Goal: Answer question/provide support

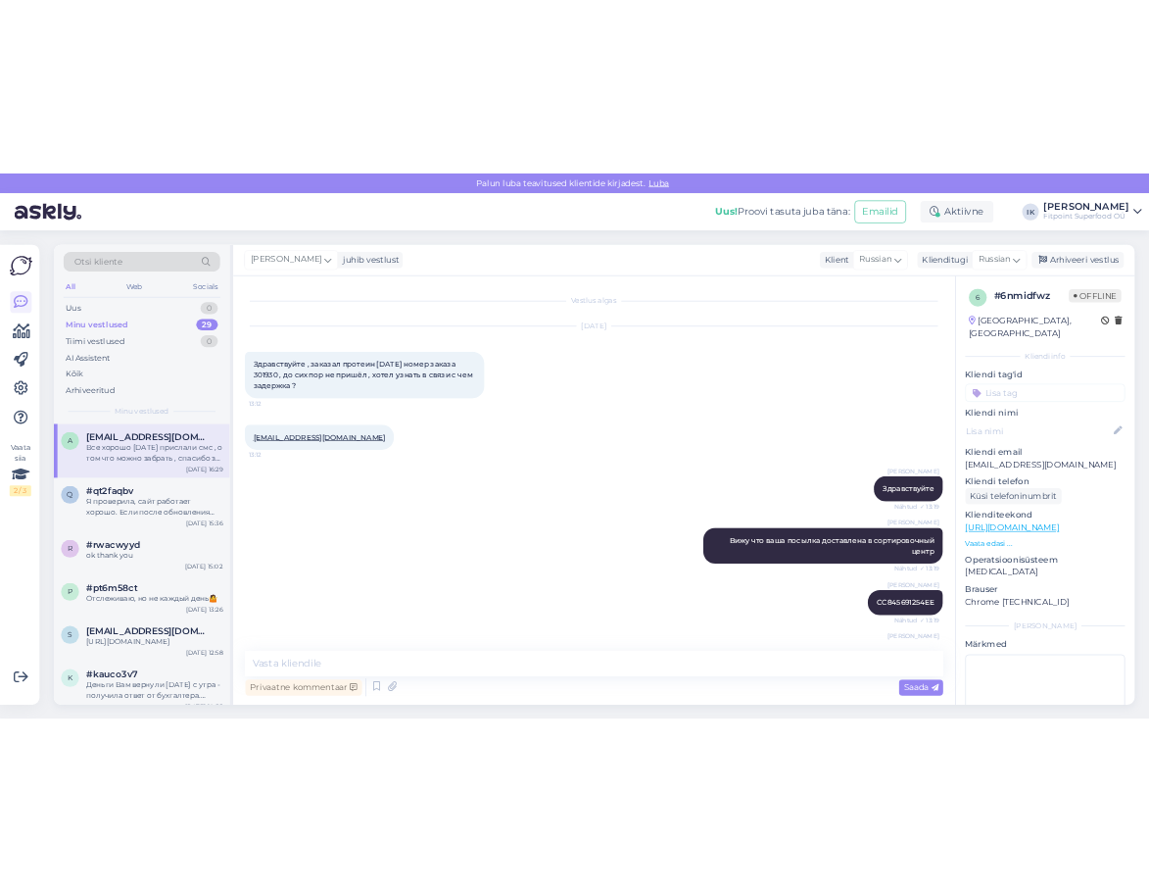
scroll to position [286, 0]
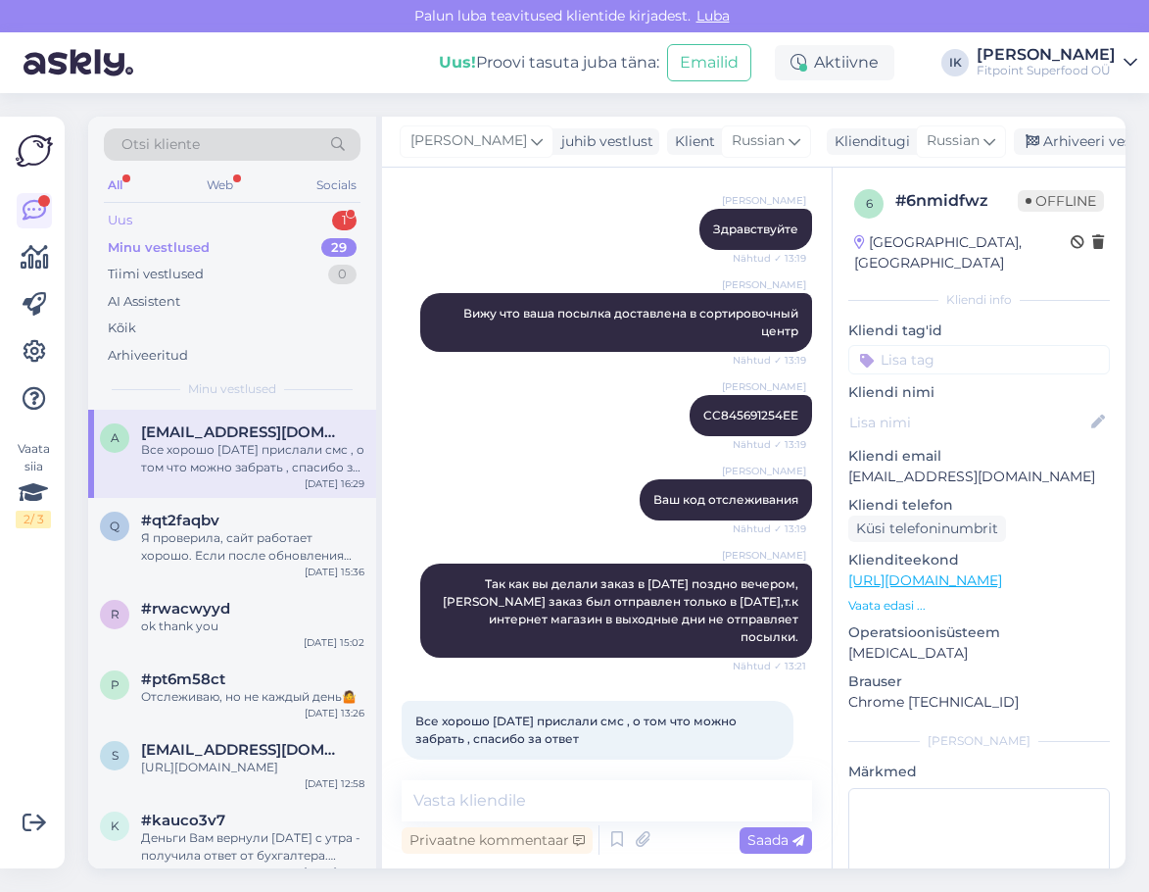
click at [286, 222] on div "Uus 1" at bounding box center [232, 220] width 257 height 27
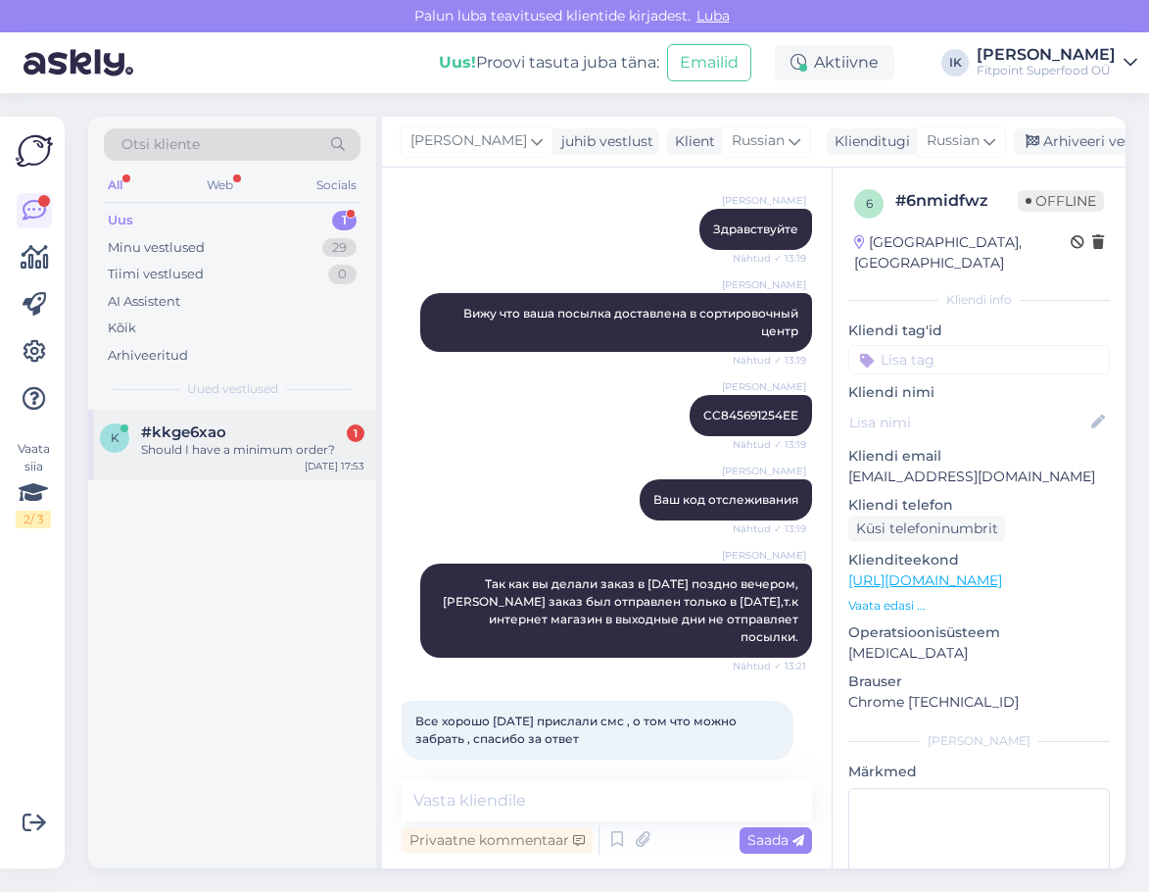
drag, startPoint x: 288, startPoint y: 408, endPoint x: 288, endPoint y: 426, distance: 18.6
click at [288, 410] on div "Otsi kliente All Web Socials Uus 1 Minu vestlused 29 Tiimi vestlused 0 AI Assis…" at bounding box center [235, 492] width 294 height 751
click at [288, 426] on div "#kkge6xao 1" at bounding box center [252, 432] width 223 height 18
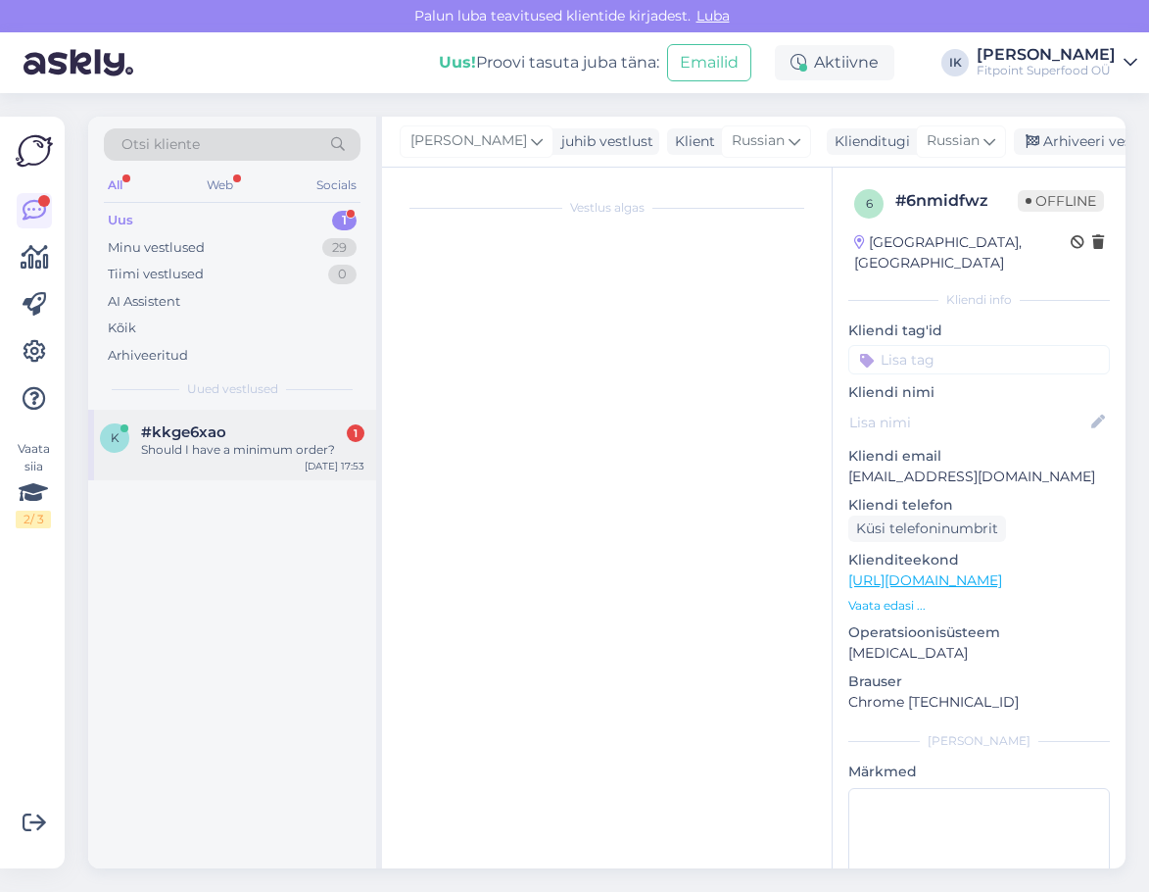
scroll to position [113, 0]
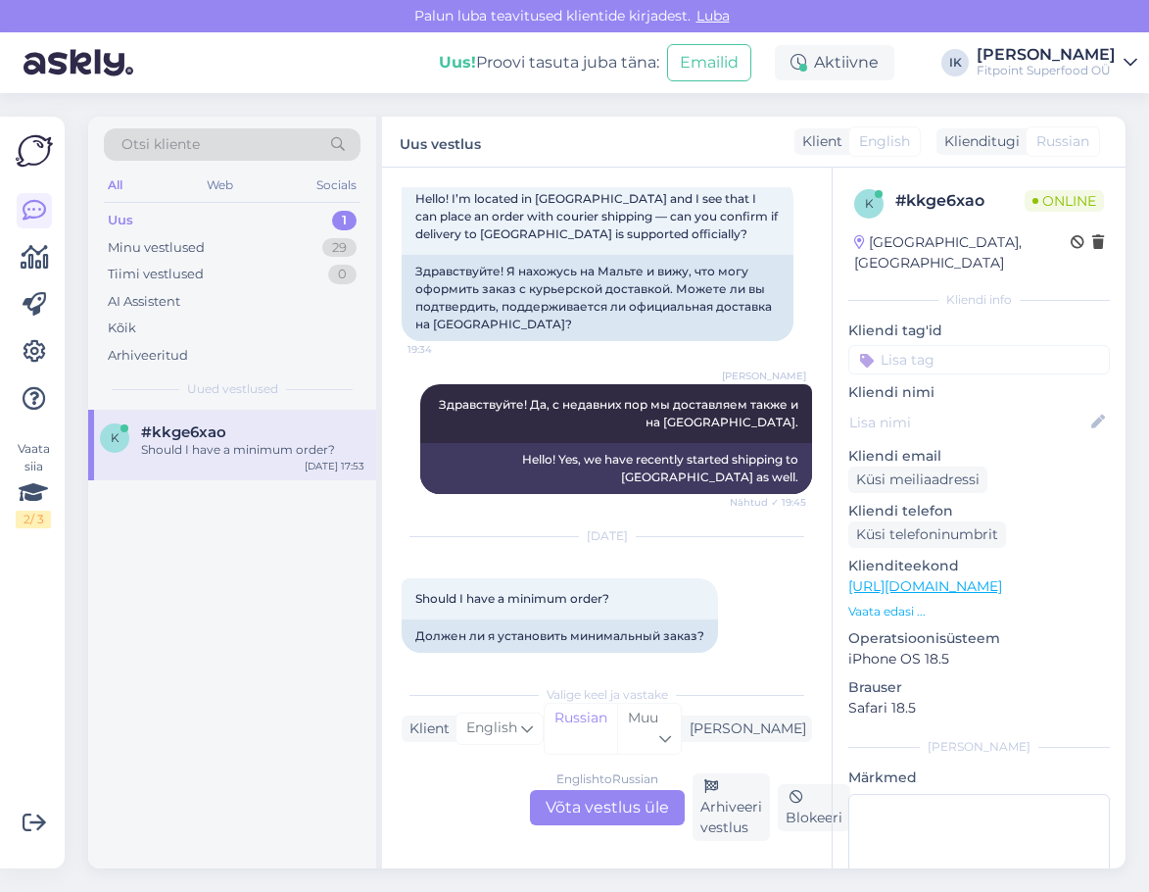
click at [622, 805] on div "English to Russian Võta vestlus üle" at bounding box center [607, 807] width 155 height 35
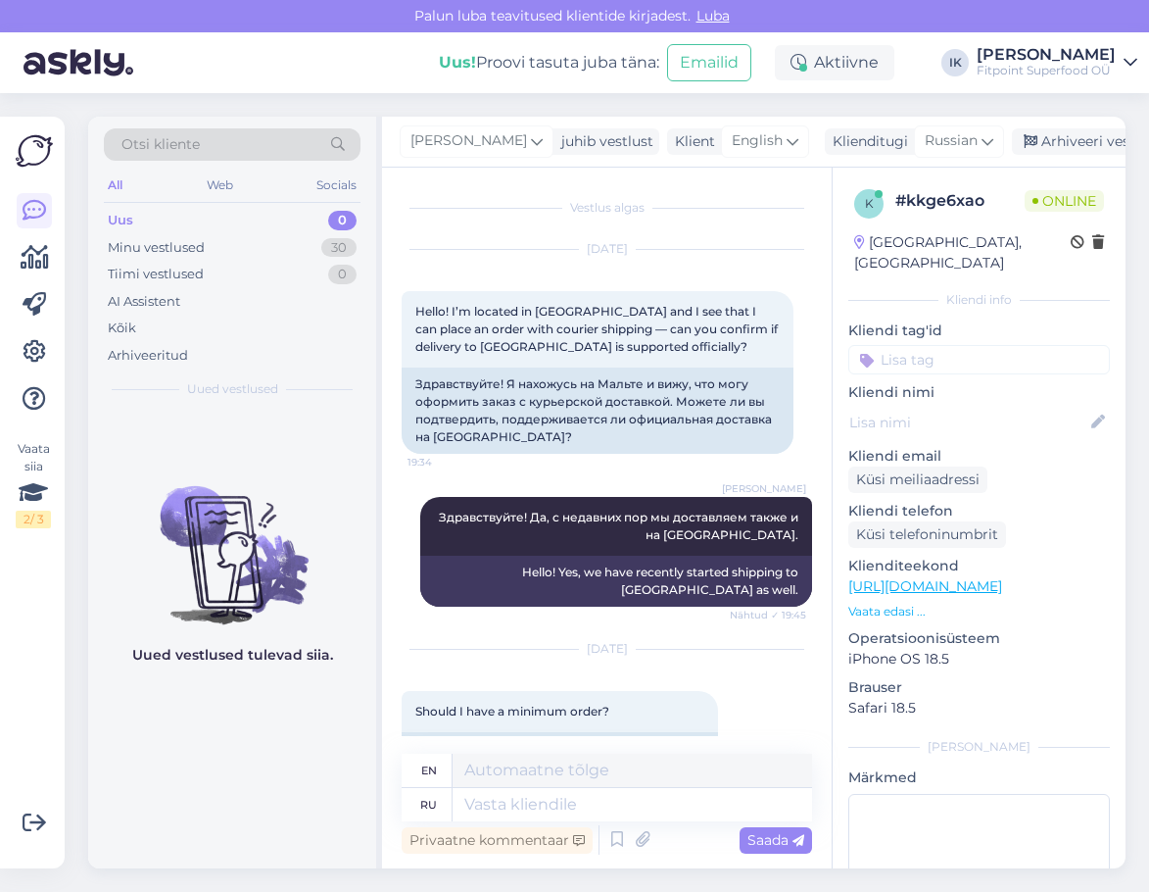
scroll to position [33, 0]
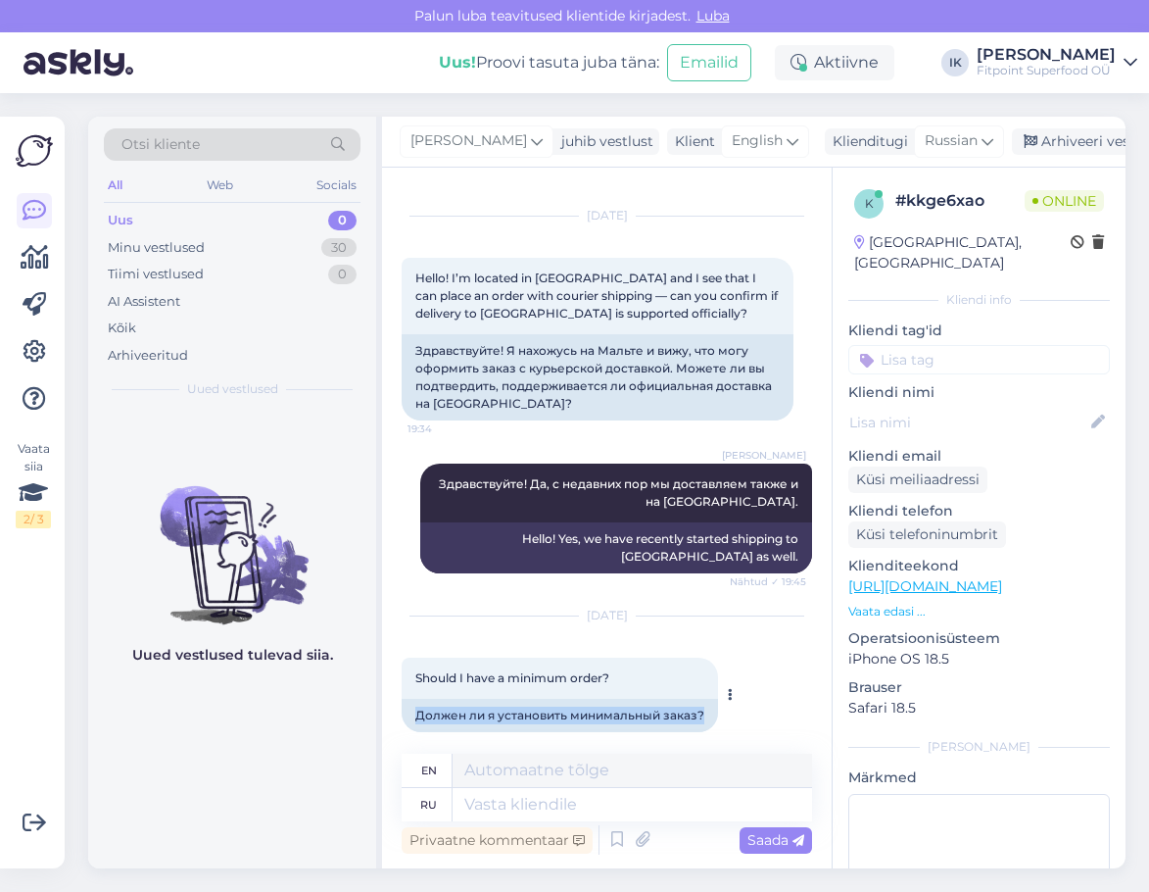
drag, startPoint x: 702, startPoint y: 696, endPoint x: 403, endPoint y: 690, distance: 299.9
click at [403, 699] on div "Должен ли я установить минимальный заказ?" at bounding box center [560, 715] width 316 height 33
copy div "Должен ли я установить минимальный заказ?"
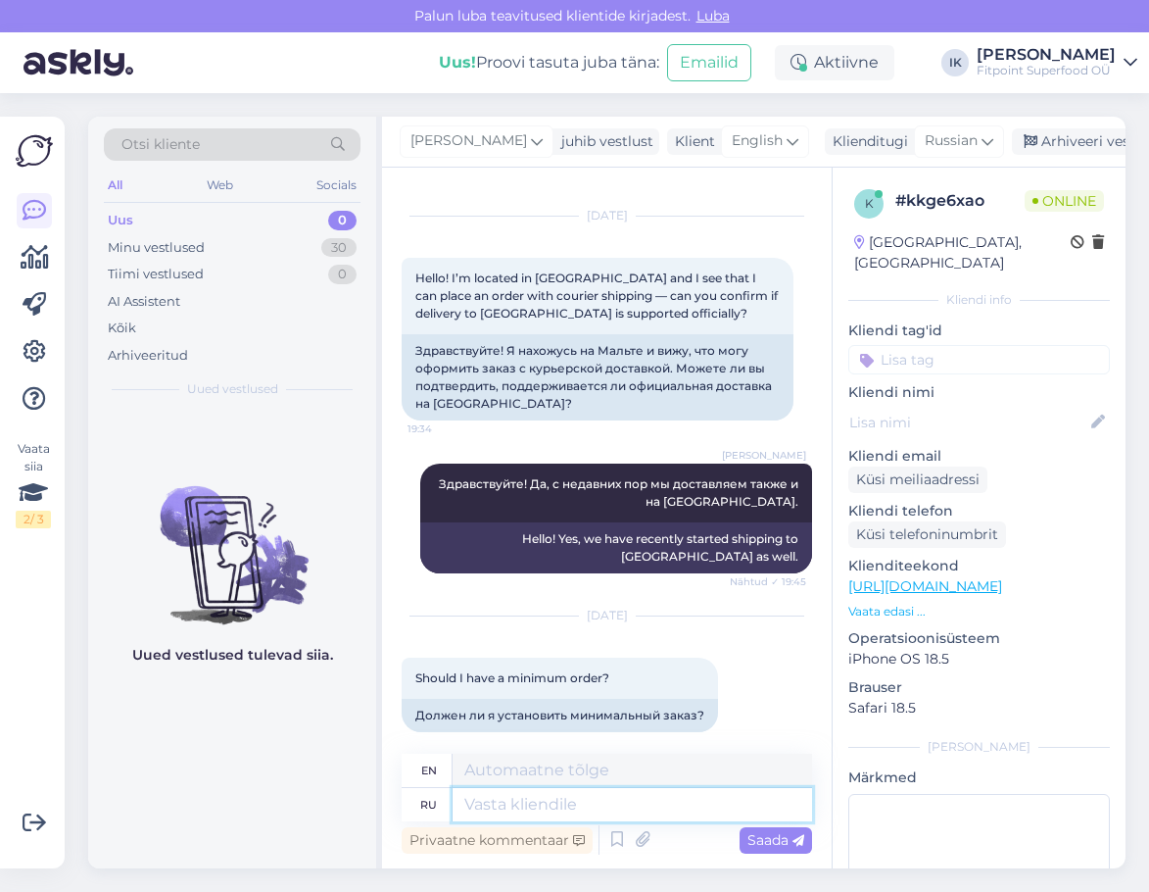
click at [570, 811] on textarea at bounding box center [633, 804] width 360 height 33
type textarea "Здравствуйте"
type textarea "Hello"
type textarea "Здравствуйте!"
type textarea "Hello!"
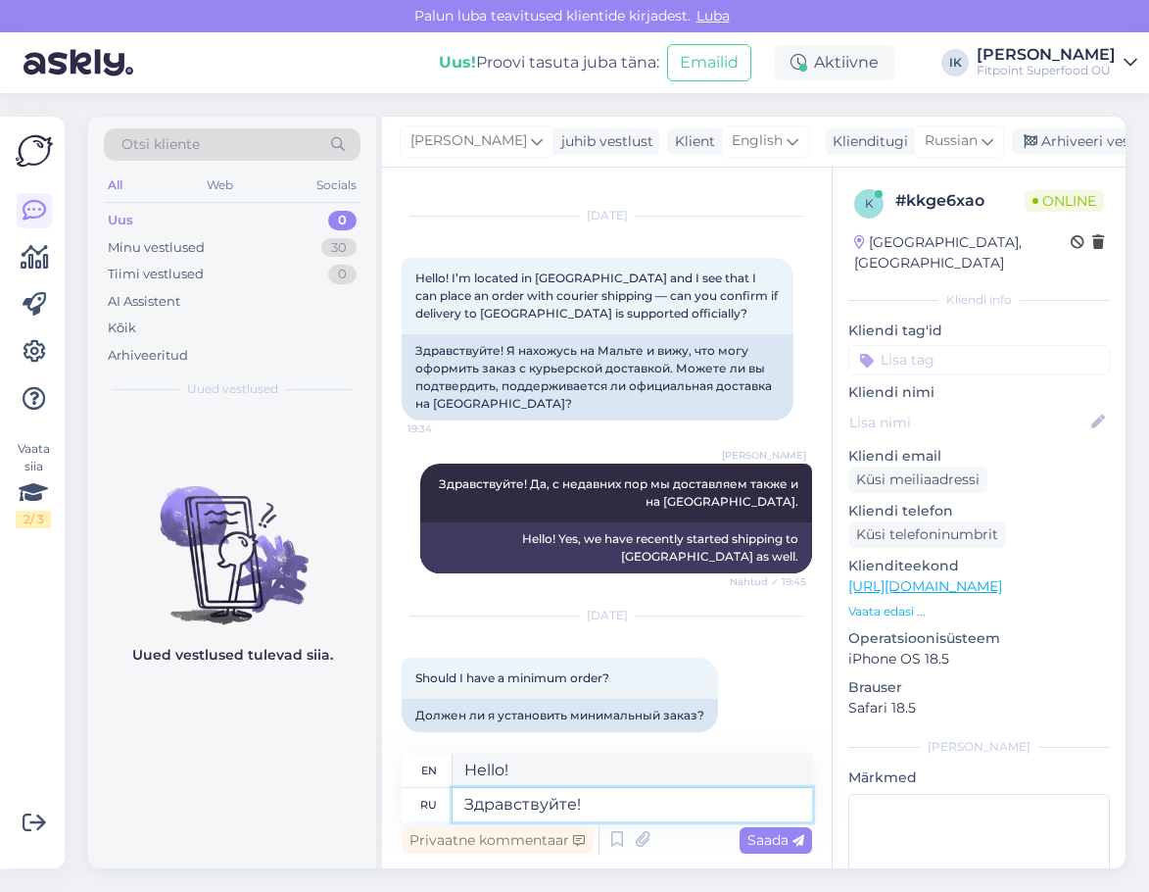
paste textarea "Можете, пожалуйста, уточнить ваш вопрос? Я не совсем понимаю, что именно вы име…"
type textarea "Здравствуйте! Можете, пожалуйста, уточнить ваш вопрос? Я не совсем понимаю, что…"
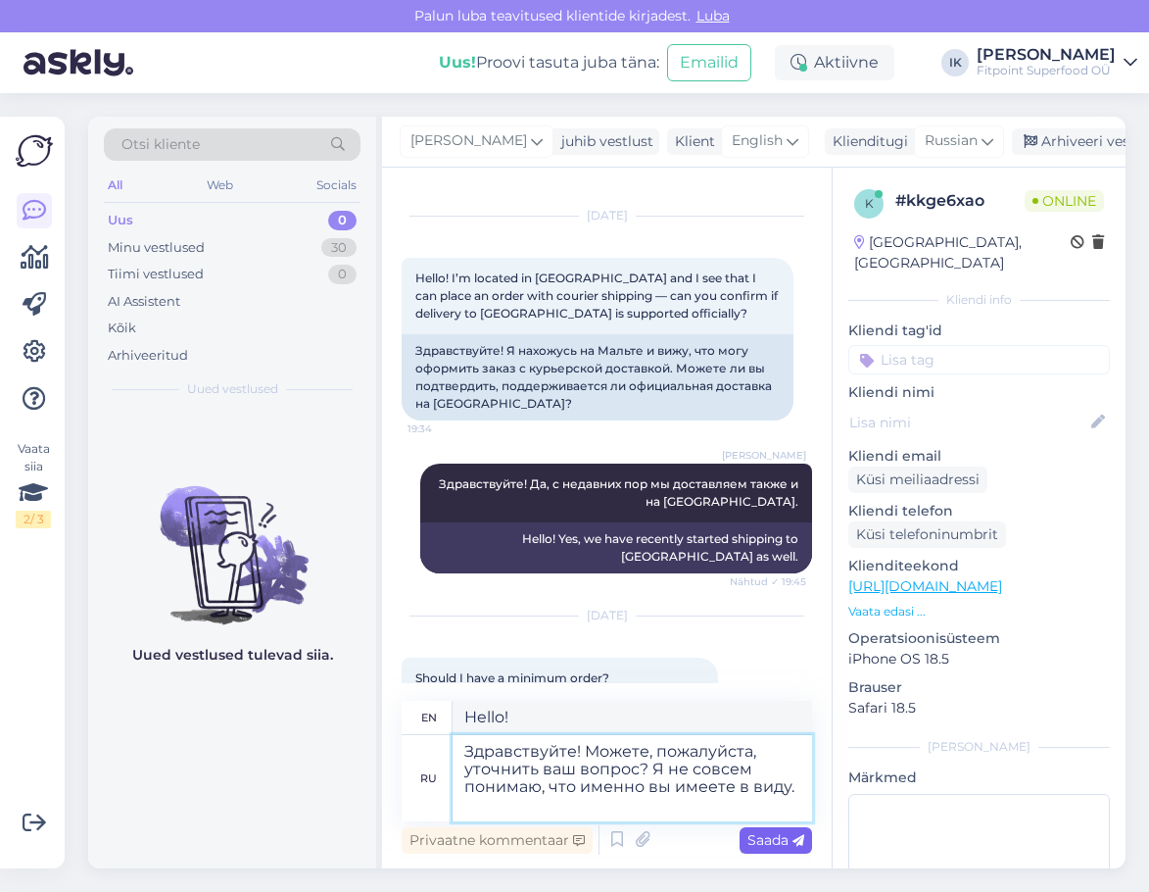
type textarea "Hello! Could you please clarify your question? I'm not quite sure what you mean."
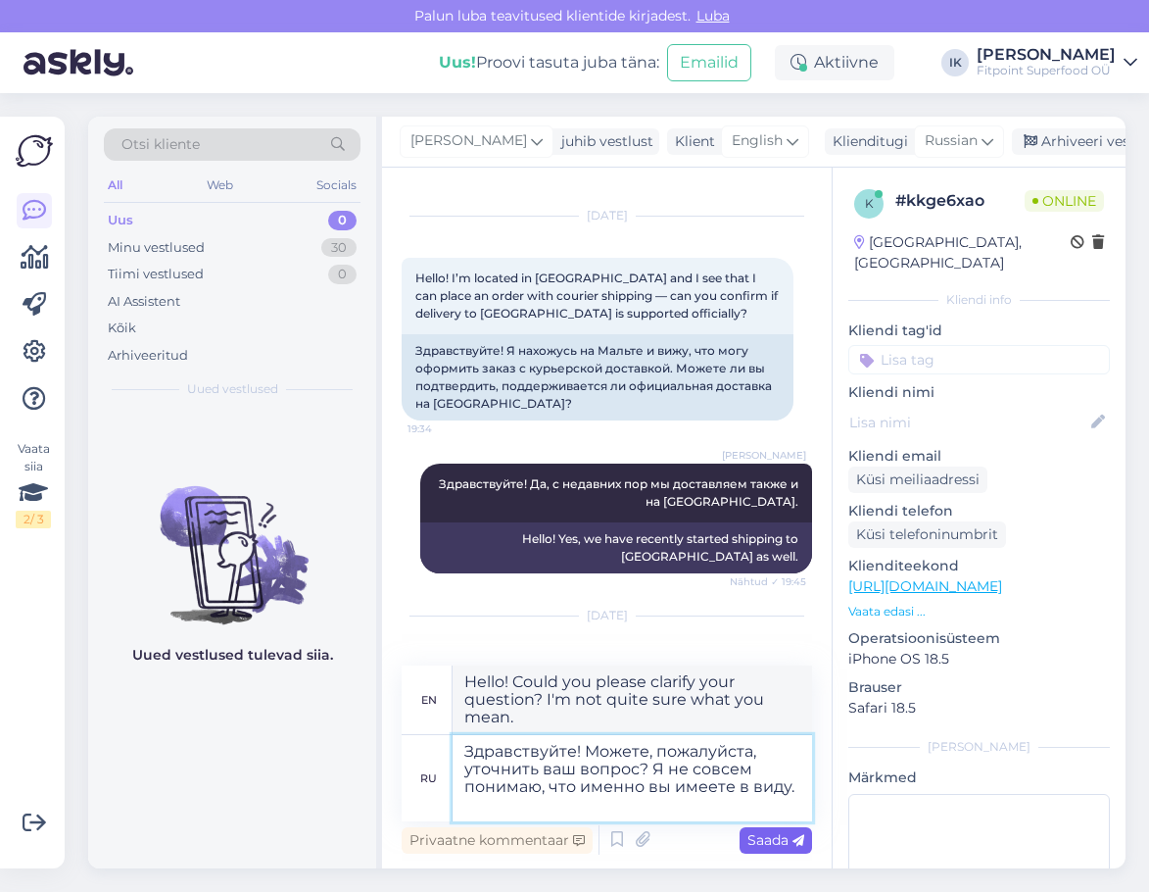
type textarea "Здравствуйте! Можете, пожалуйста, уточнить ваш вопрос? Я не совсем понимаю, что…"
click at [781, 838] on span "Saada" at bounding box center [776, 840] width 57 height 18
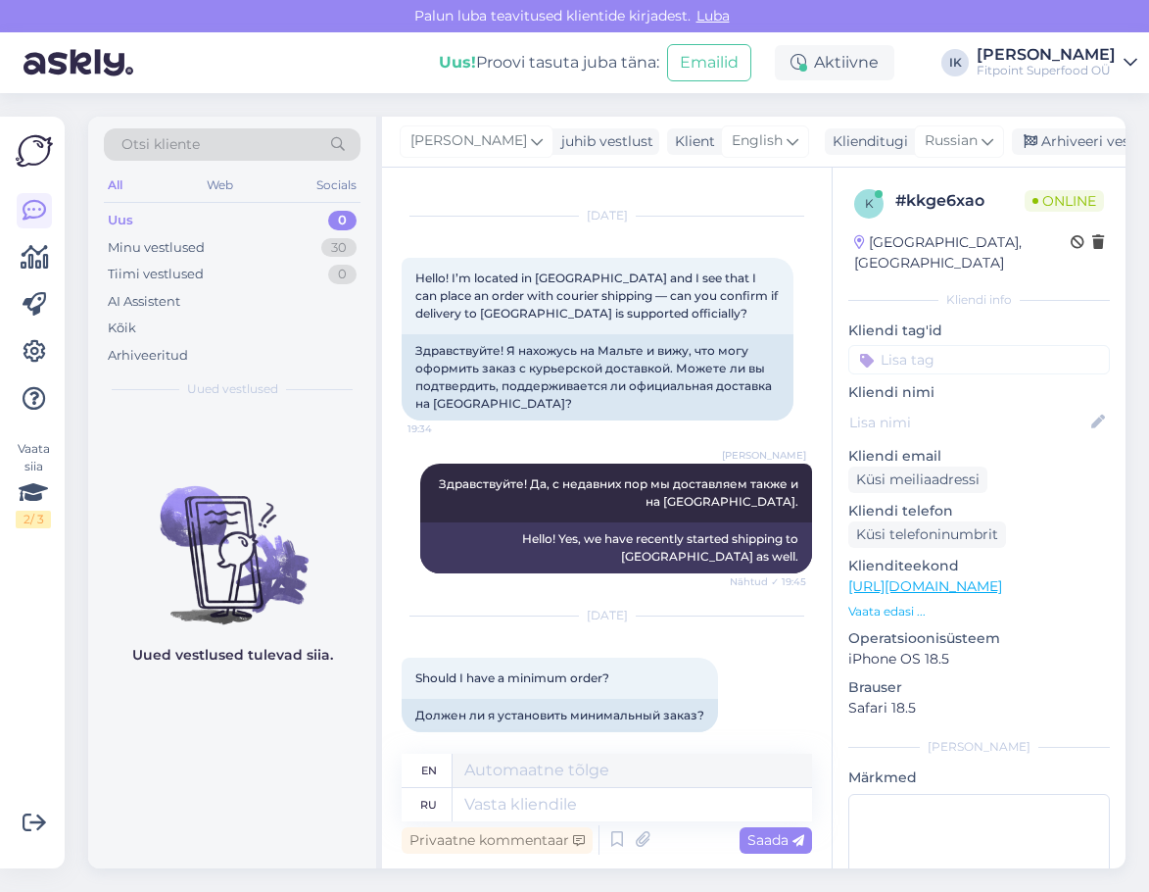
scroll to position [186, 0]
